Goal: Information Seeking & Learning: Understand process/instructions

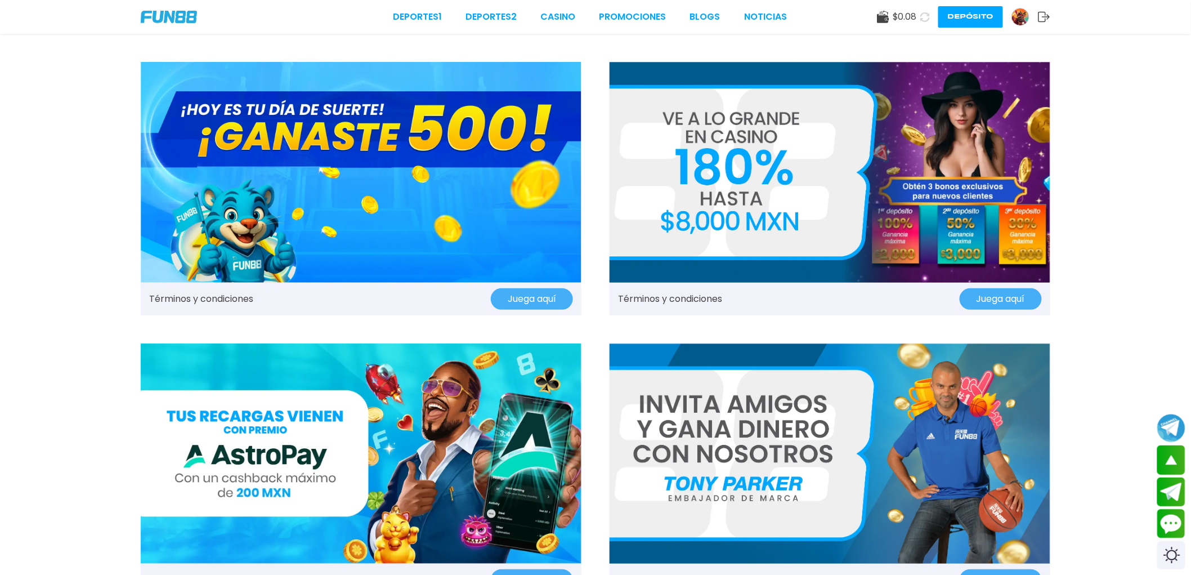
click at [689, 299] on link "Términos y condiciones" at bounding box center [670, 299] width 104 height 14
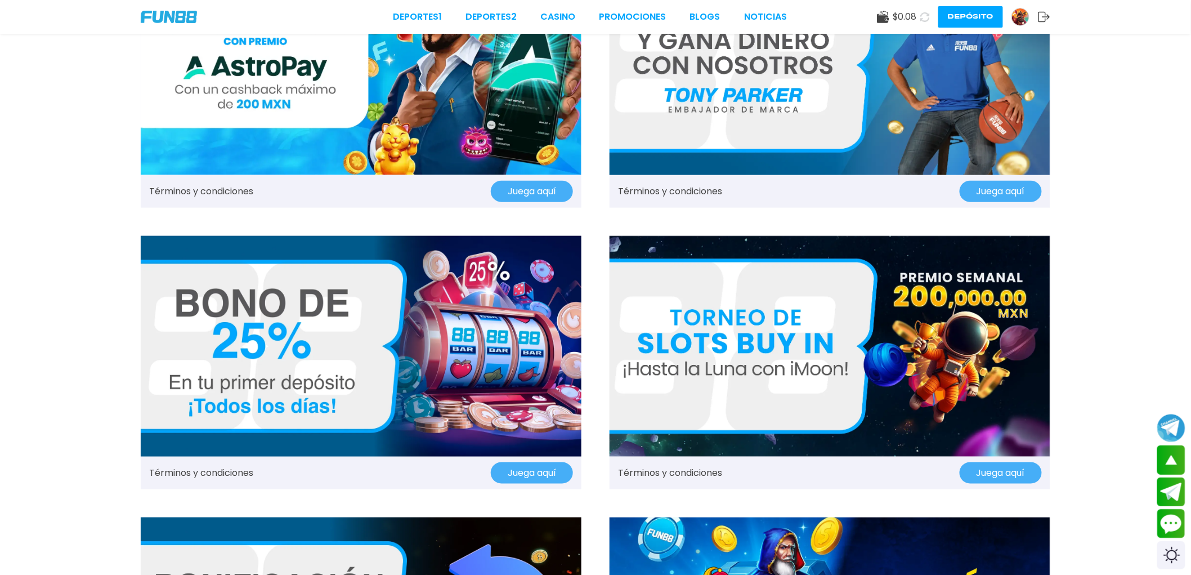
scroll to position [563, 0]
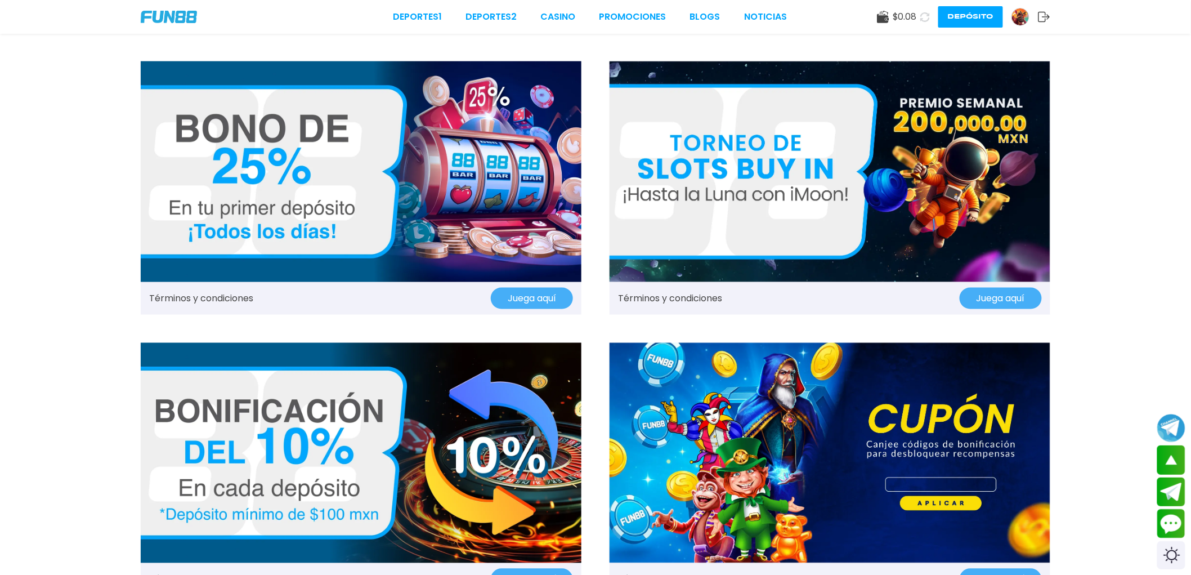
click at [199, 295] on link "Términos y condiciones" at bounding box center [201, 298] width 104 height 14
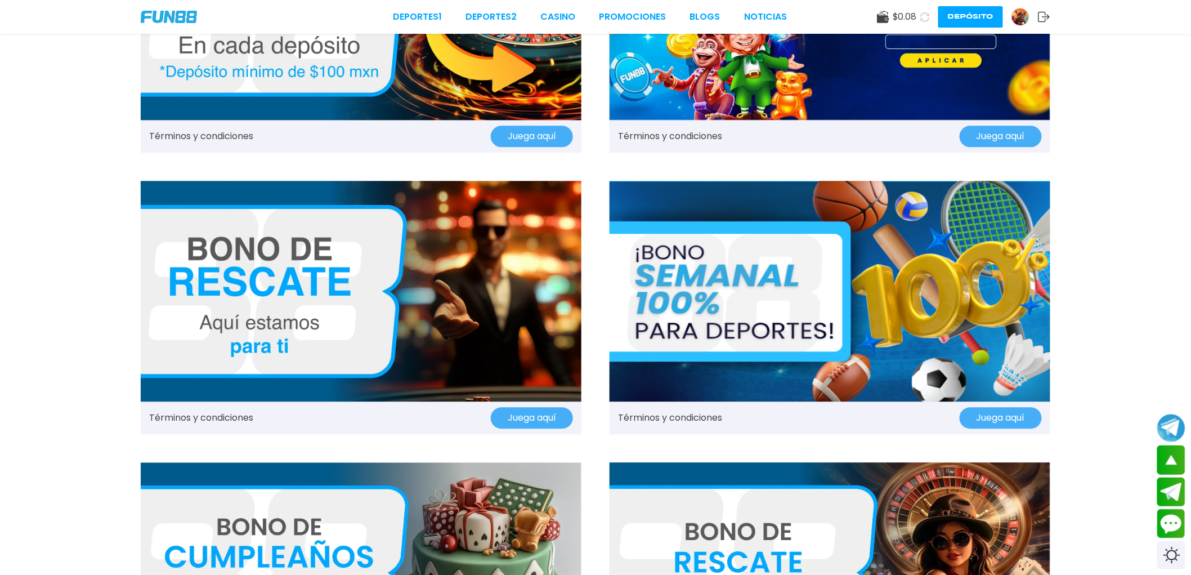
scroll to position [1125, 0]
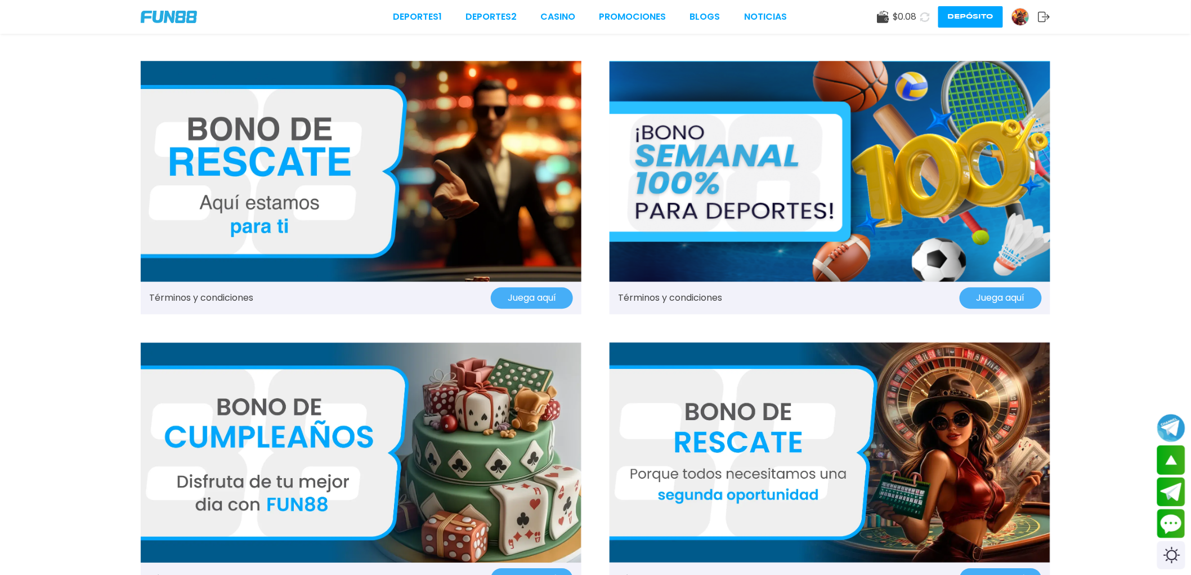
click at [200, 294] on link "Términos y condiciones" at bounding box center [201, 298] width 104 height 14
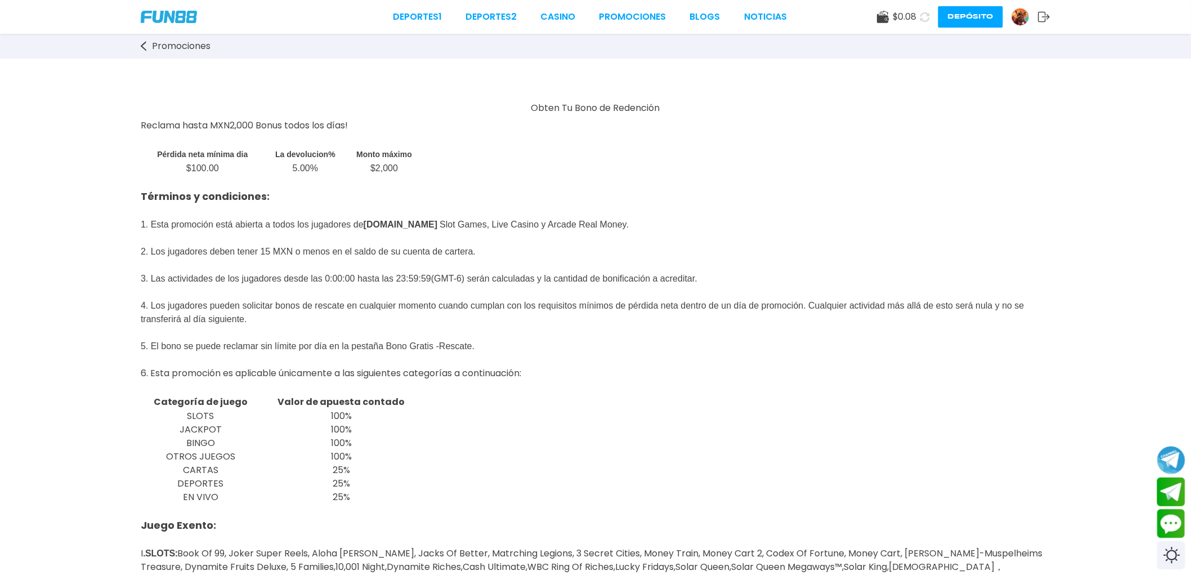
click at [198, 85] on div "Obten Tu Bono de Redención Reclama hasta MXN2,000 Bonus todos los días! Pérdida…" at bounding box center [595, 519] width 1191 height 921
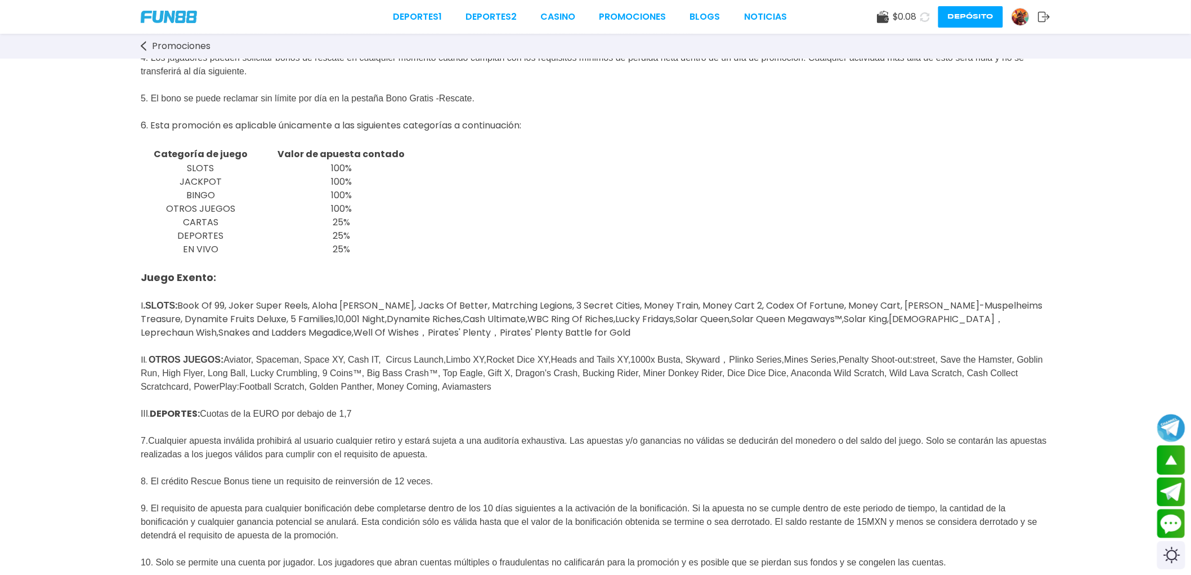
scroll to position [125, 0]
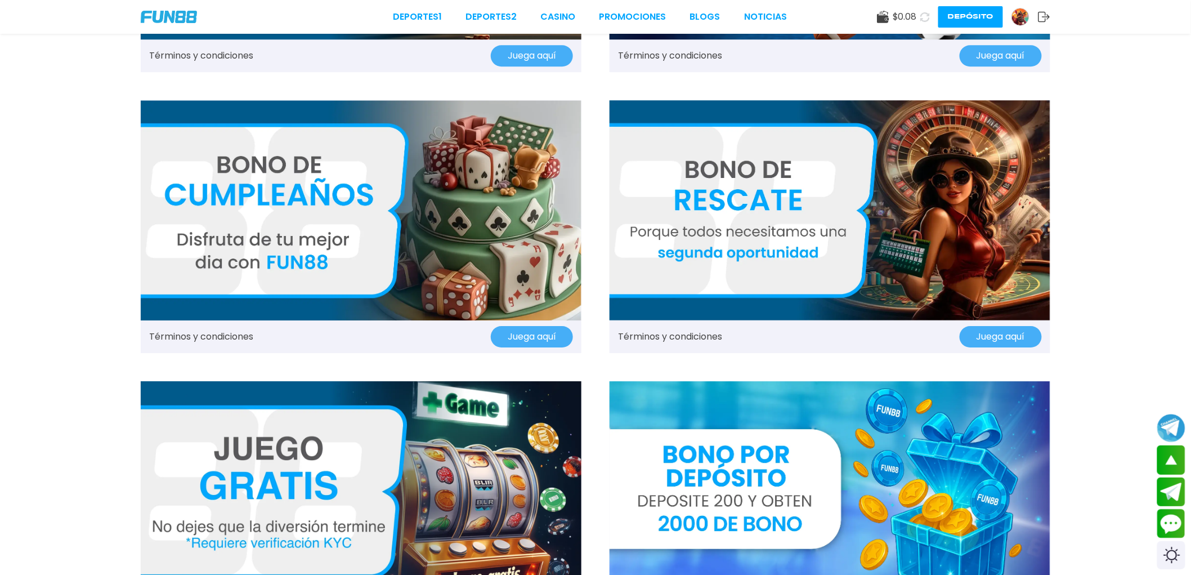
scroll to position [1438, 0]
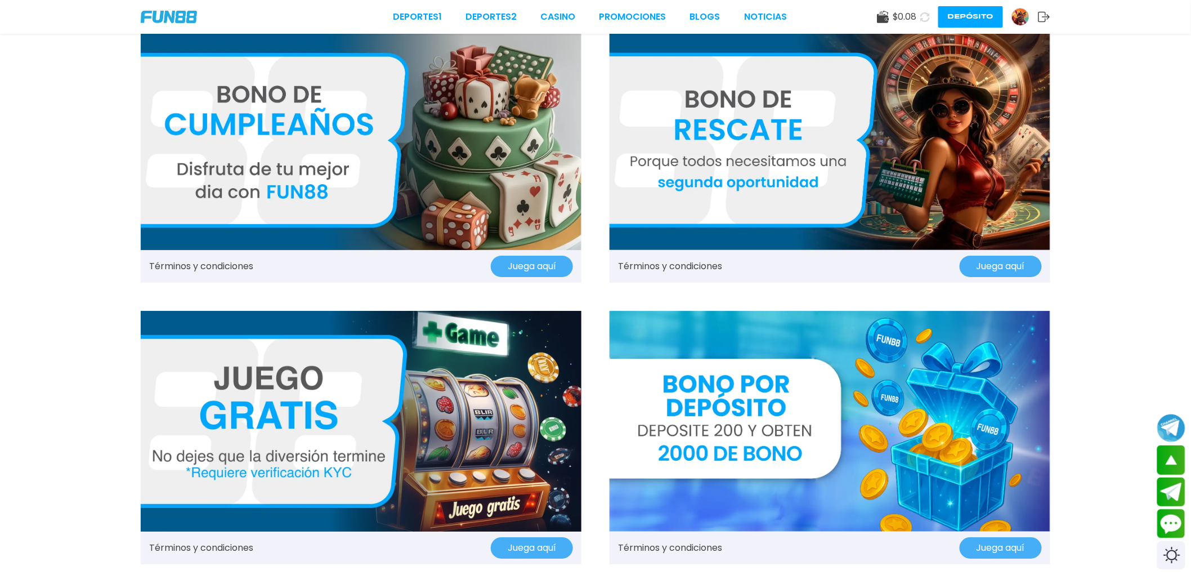
click at [682, 266] on link "Términos y condiciones" at bounding box center [670, 266] width 104 height 14
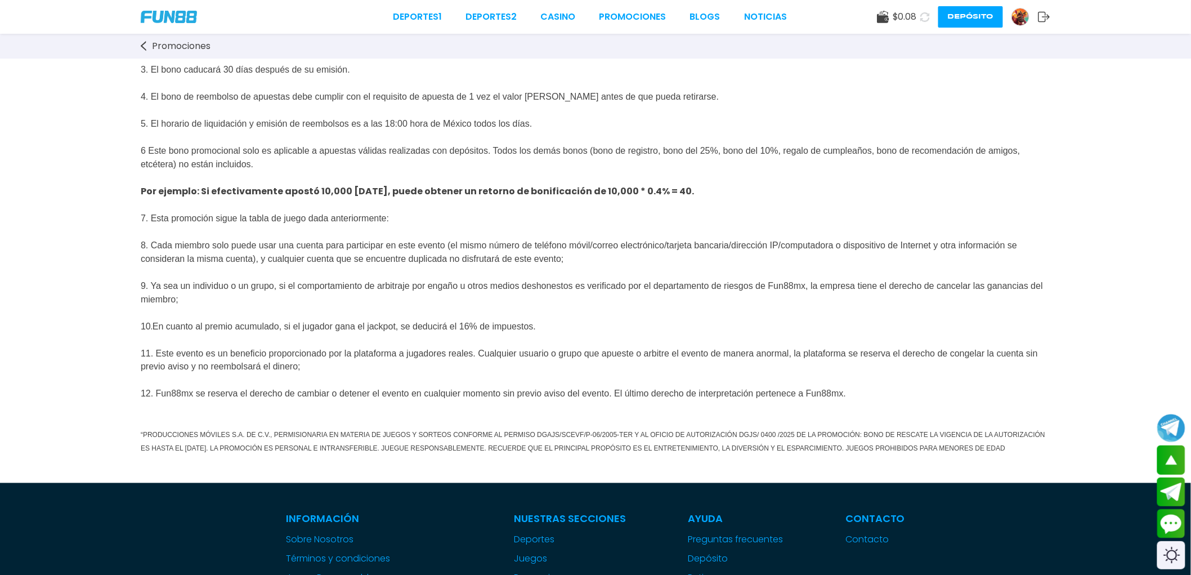
scroll to position [563, 0]
